Goal: Entertainment & Leisure: Consume media (video, audio)

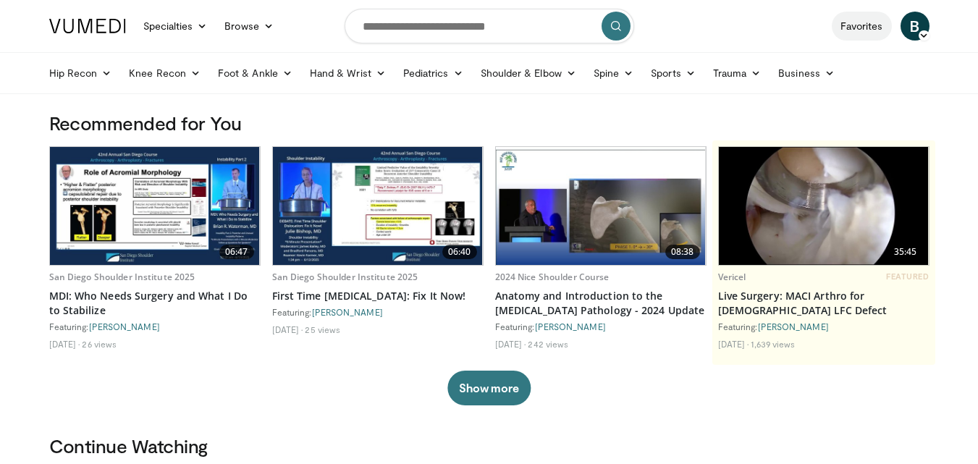
click at [854, 28] on link "Favorites" at bounding box center [862, 26] width 60 height 29
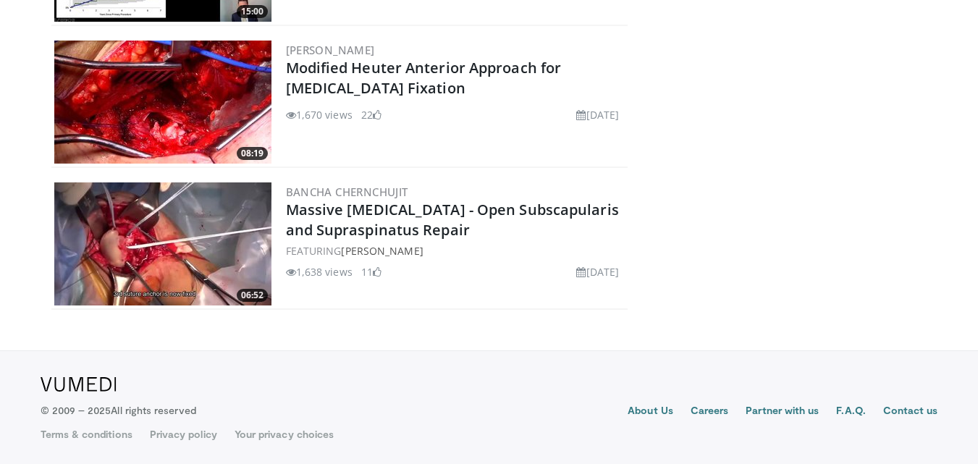
scroll to position [1289, 0]
click at [135, 222] on img at bounding box center [162, 243] width 217 height 123
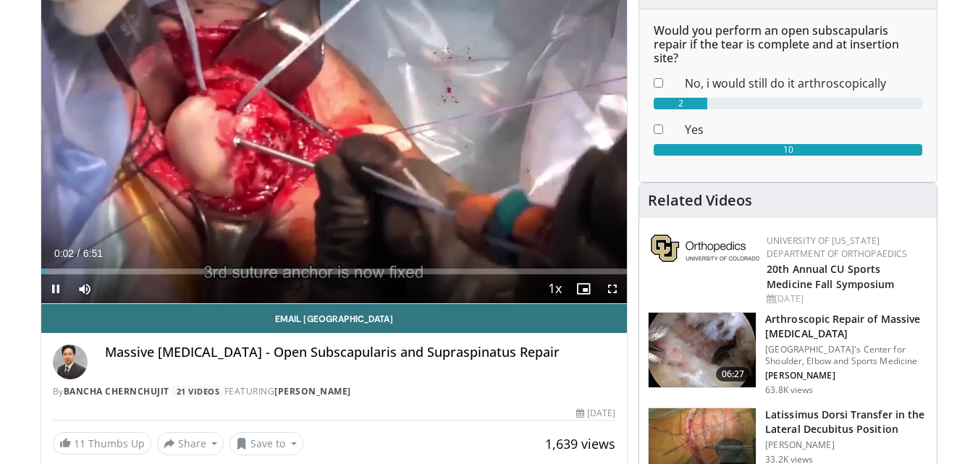
scroll to position [88, 0]
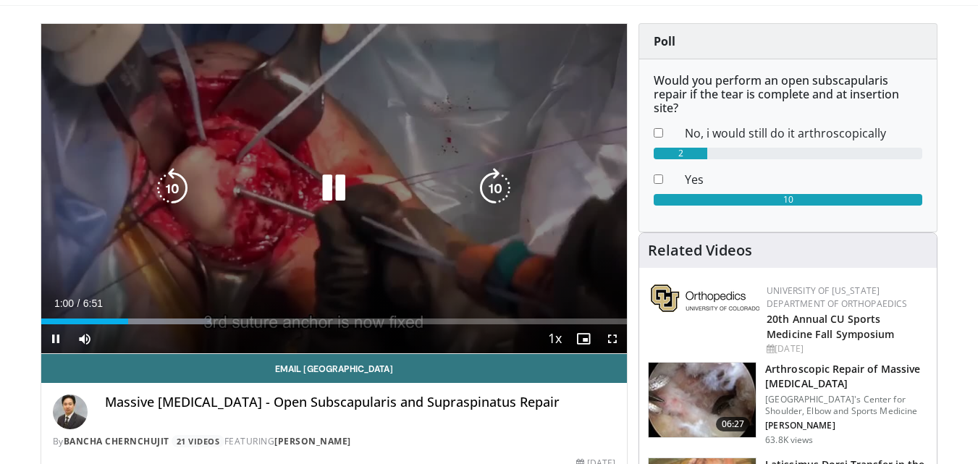
click at [331, 184] on icon "Video Player" at bounding box center [333, 188] width 41 height 41
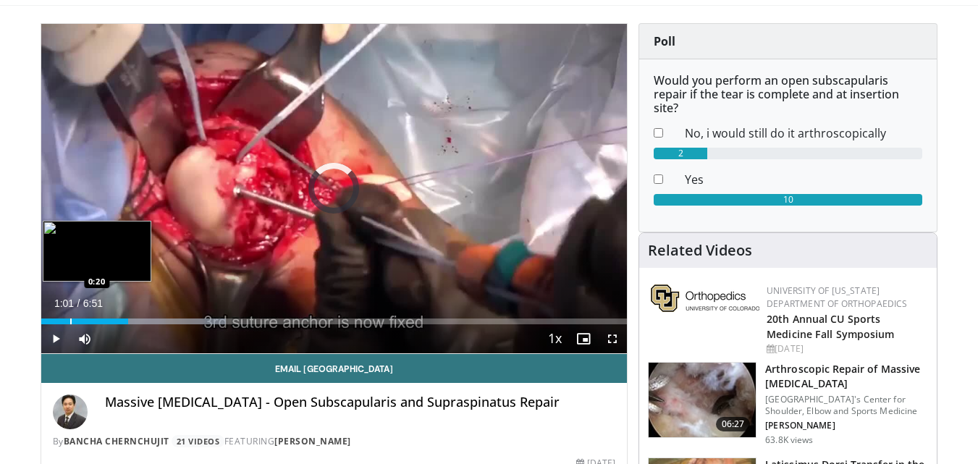
click at [70, 323] on div "Progress Bar" at bounding box center [70, 322] width 1 height 6
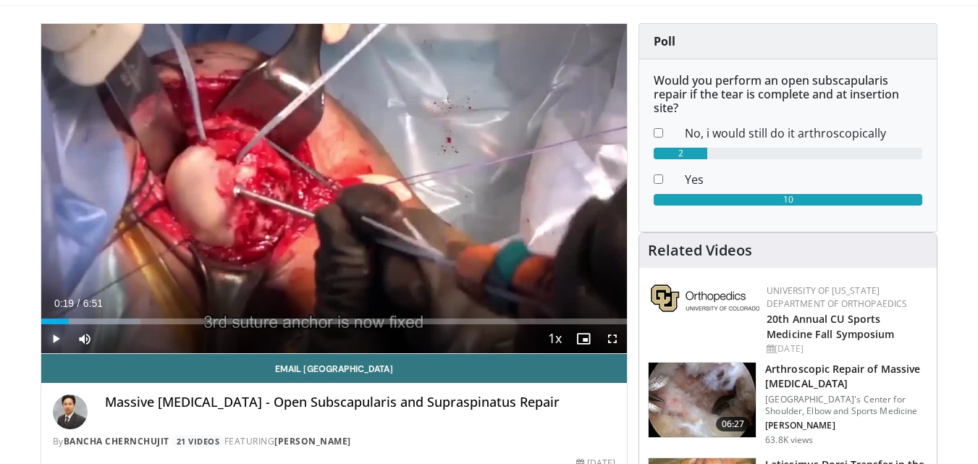
click at [49, 338] on span "Video Player" at bounding box center [55, 338] width 29 height 29
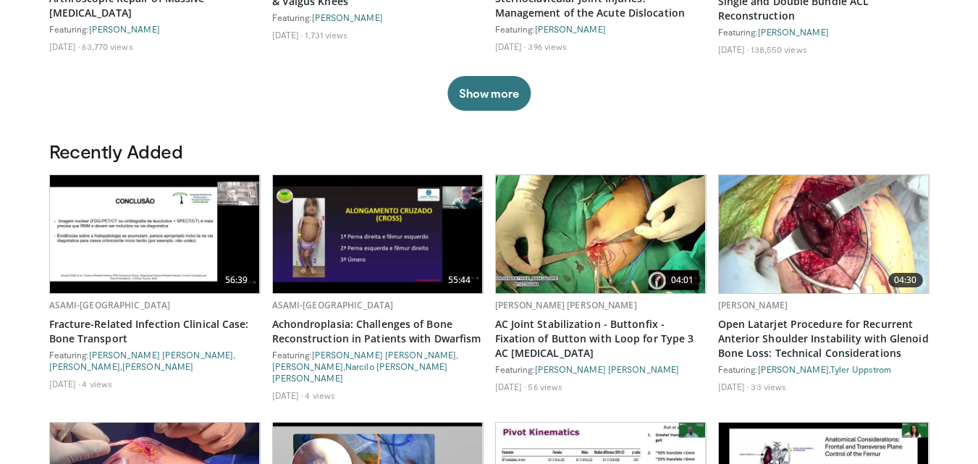
scroll to position [652, 0]
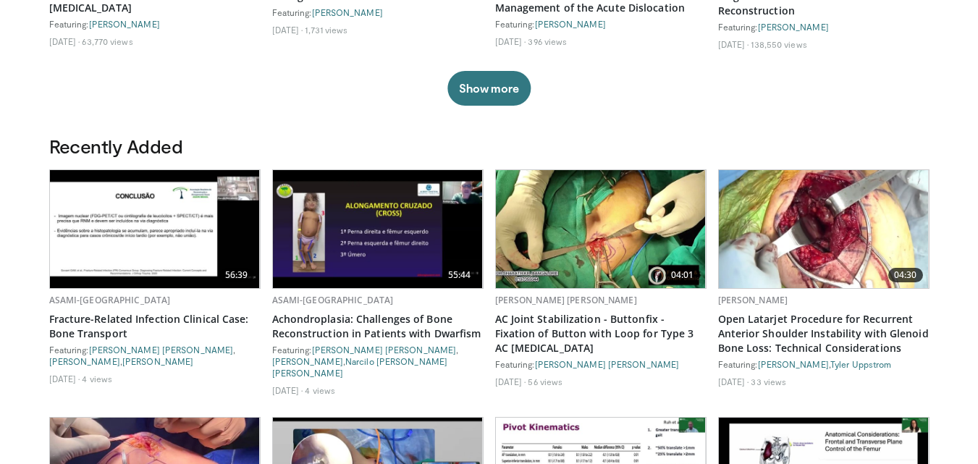
click at [838, 219] on img at bounding box center [824, 229] width 210 height 118
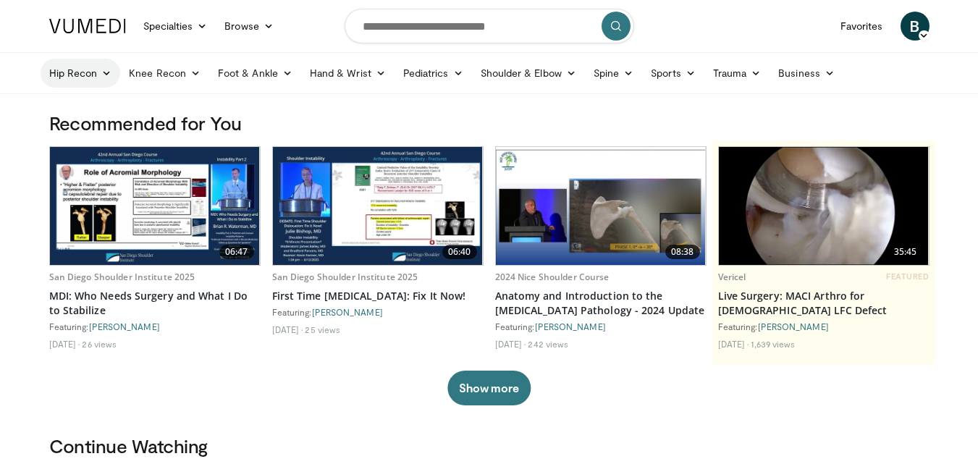
click at [103, 73] on icon at bounding box center [106, 73] width 10 height 10
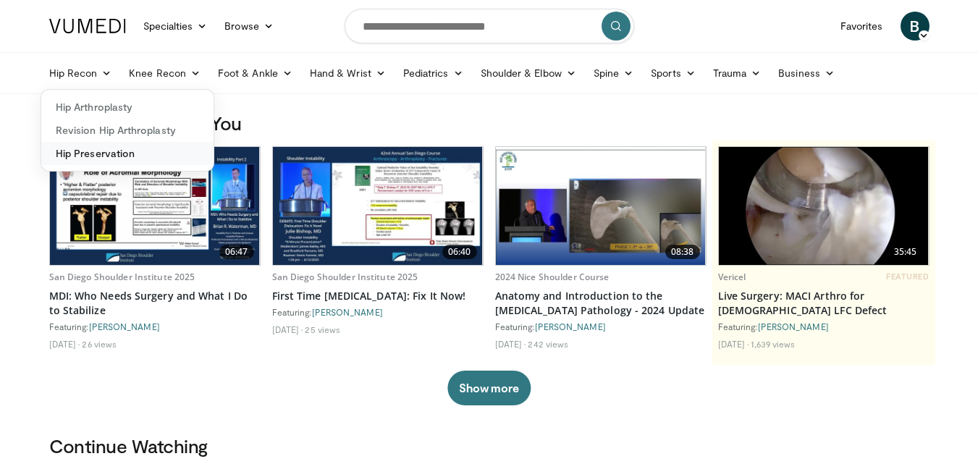
click at [124, 155] on link "Hip Preservation" at bounding box center [127, 153] width 172 height 23
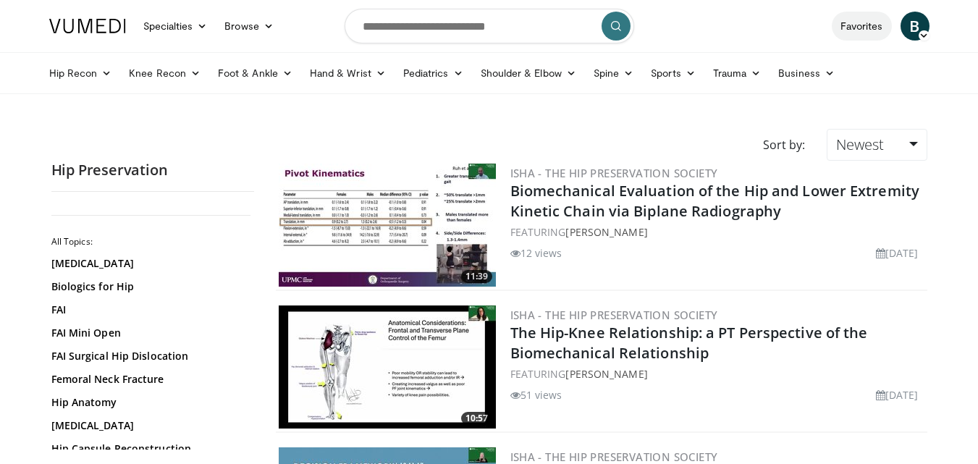
click at [848, 19] on link "Favorites" at bounding box center [862, 26] width 60 height 29
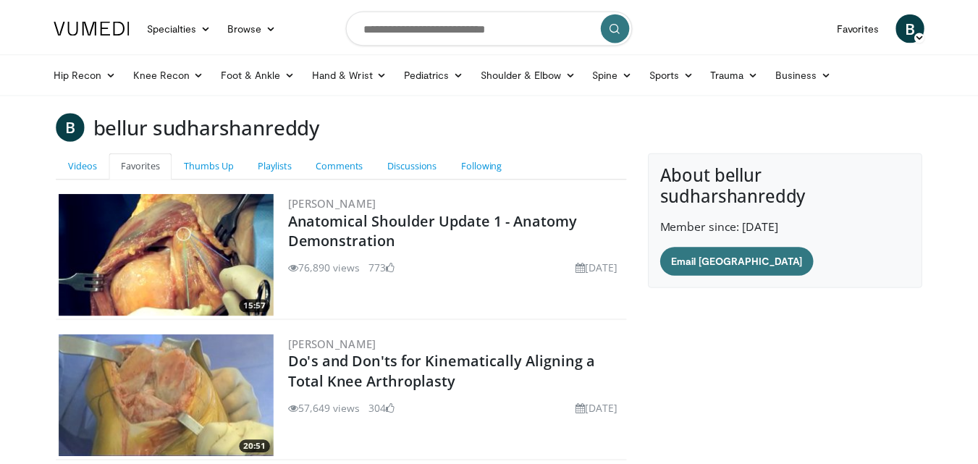
scroll to position [190, 0]
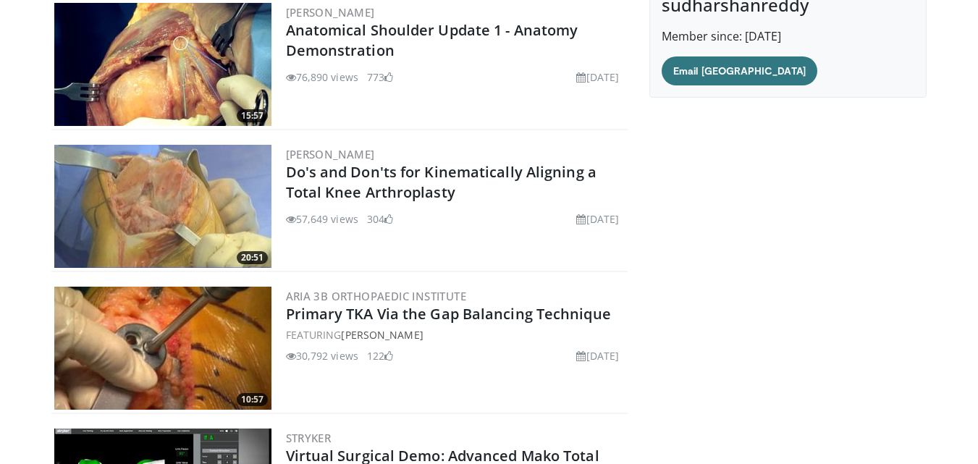
click at [178, 55] on img at bounding box center [162, 64] width 217 height 123
